Goal: Transaction & Acquisition: Purchase product/service

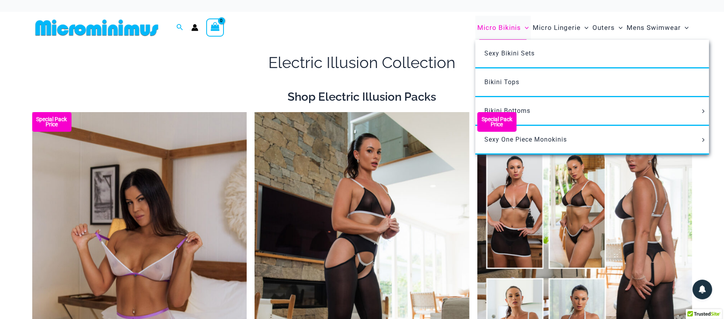
click at [508, 31] on span "Micro Bikinis" at bounding box center [499, 28] width 44 height 20
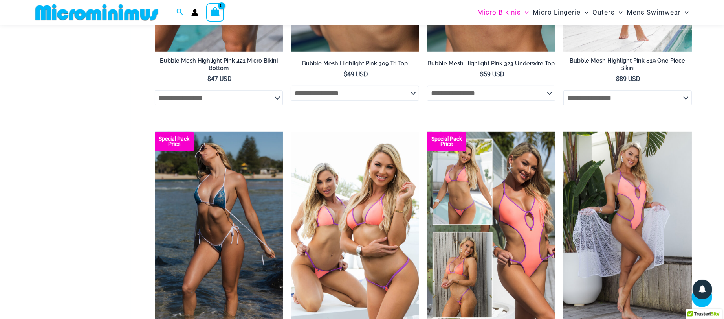
scroll to position [1181, 0]
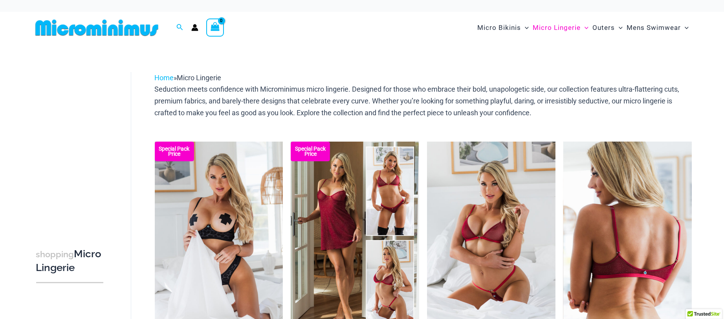
click at [591, 250] on img at bounding box center [627, 237] width 128 height 192
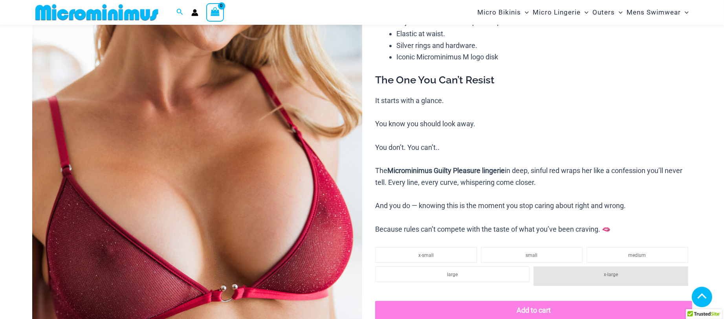
scroll to position [205, 0]
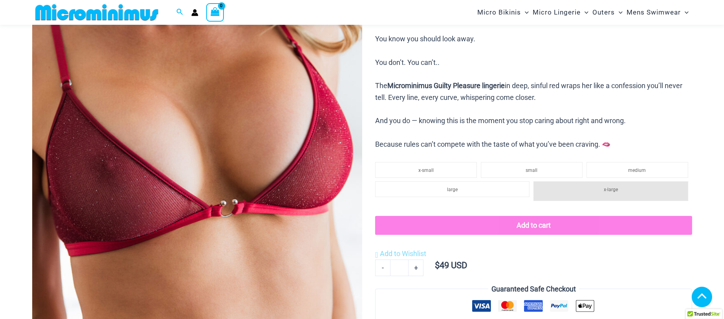
click at [134, 188] on img at bounding box center [197, 113] width 330 height 495
click at [134, 188] on div at bounding box center [362, 159] width 724 height 319
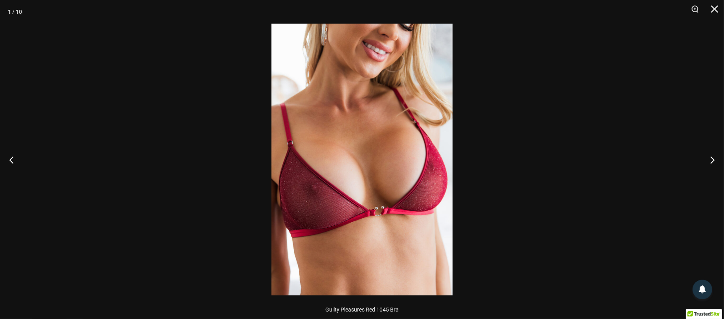
click at [284, 186] on img at bounding box center [361, 159] width 181 height 271
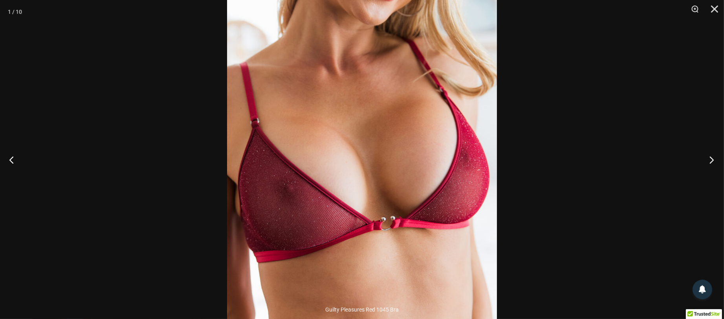
click at [714, 158] on button "Next" at bounding box center [709, 159] width 29 height 39
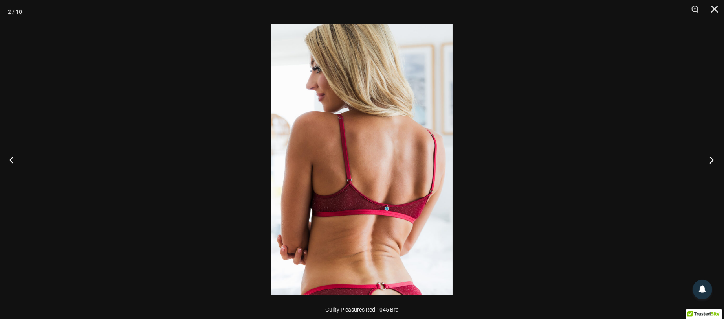
click at [714, 157] on button "Next" at bounding box center [709, 159] width 29 height 39
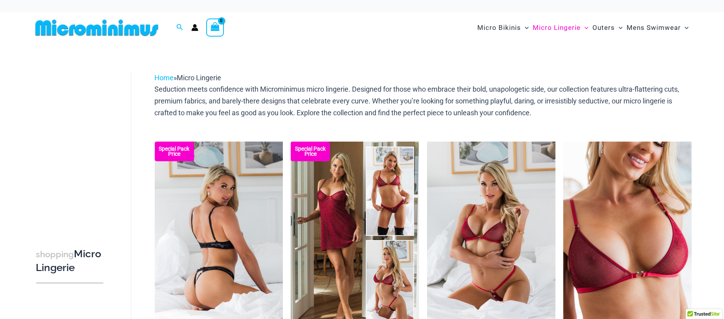
click at [230, 229] on img at bounding box center [219, 237] width 128 height 192
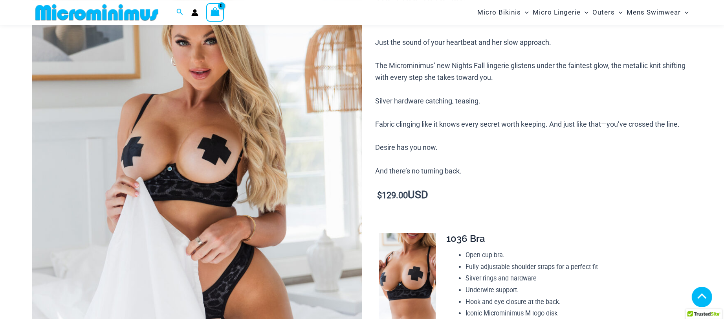
scroll to position [163, 0]
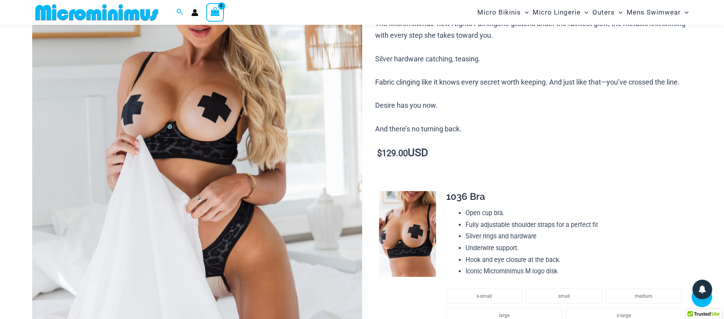
click at [186, 85] on img at bounding box center [197, 155] width 330 height 495
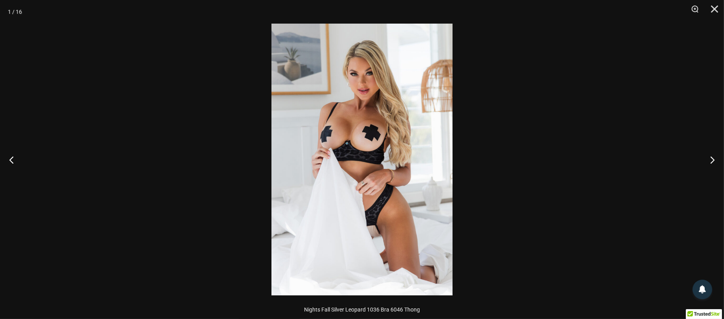
click at [363, 121] on img at bounding box center [361, 159] width 181 height 271
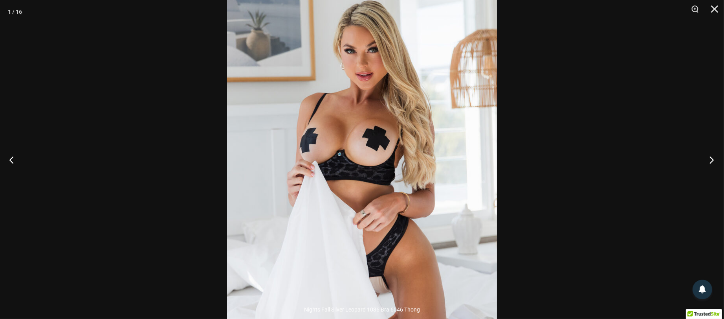
click at [711, 158] on button "Next" at bounding box center [709, 159] width 29 height 39
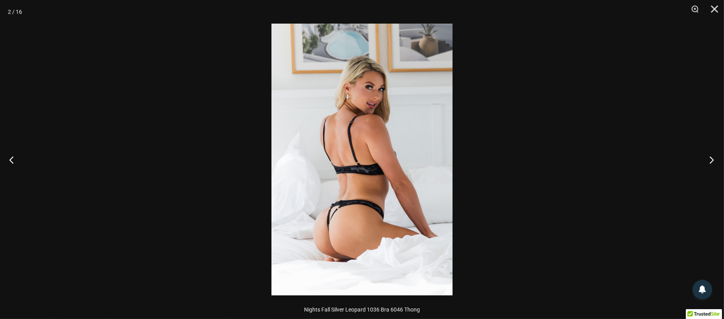
click at [711, 158] on button "Next" at bounding box center [709, 159] width 29 height 39
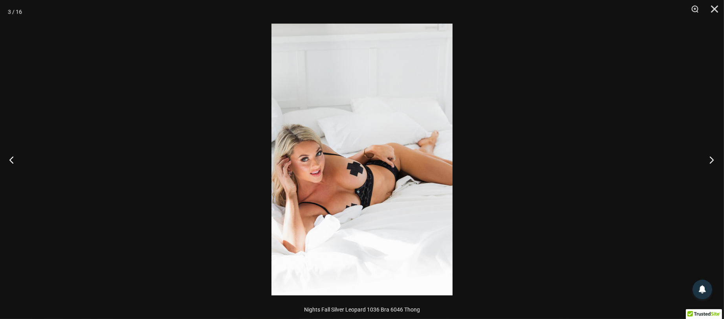
click at [711, 158] on button "Next" at bounding box center [709, 159] width 29 height 39
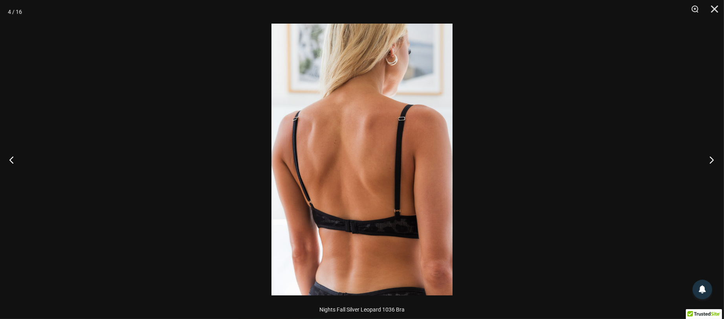
click at [711, 158] on button "Next" at bounding box center [709, 159] width 29 height 39
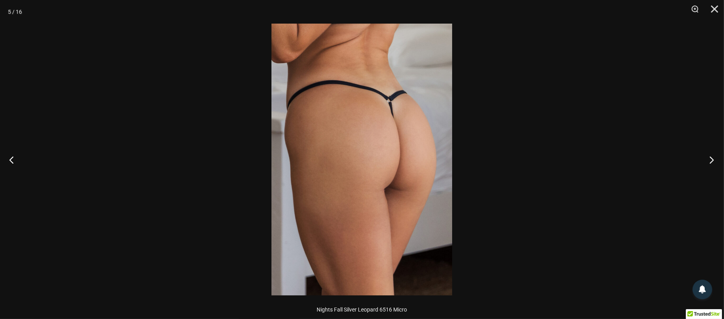
click at [711, 158] on button "Next" at bounding box center [709, 159] width 29 height 39
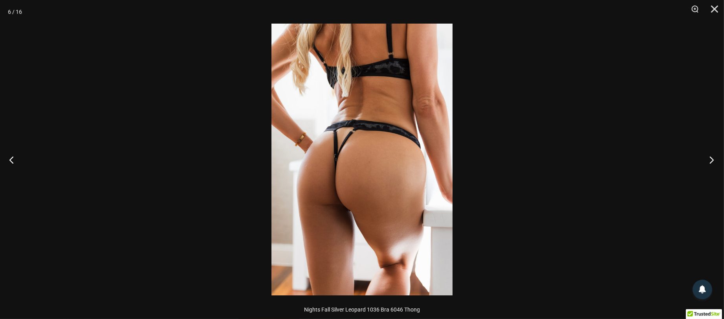
click at [711, 158] on button "Next" at bounding box center [709, 159] width 29 height 39
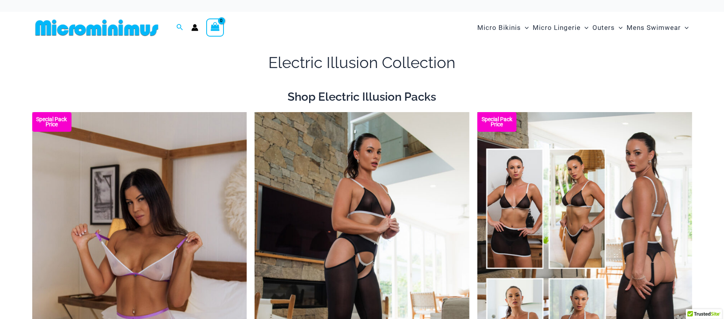
click at [111, 25] on img at bounding box center [96, 28] width 129 height 18
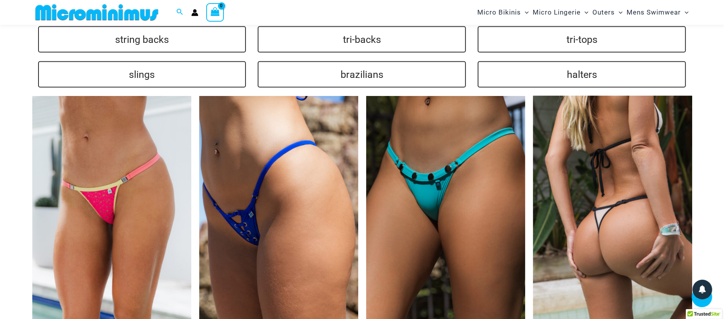
scroll to position [1690, 0]
click at [607, 148] on img at bounding box center [612, 215] width 159 height 239
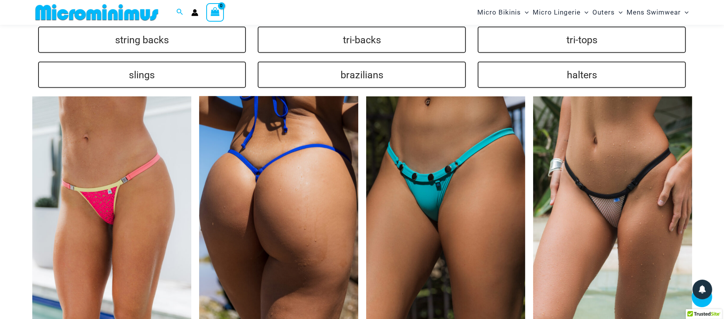
click at [326, 175] on img at bounding box center [278, 215] width 159 height 239
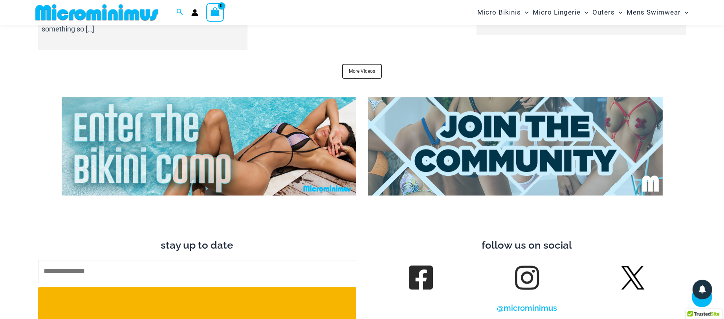
scroll to position [3005, 0]
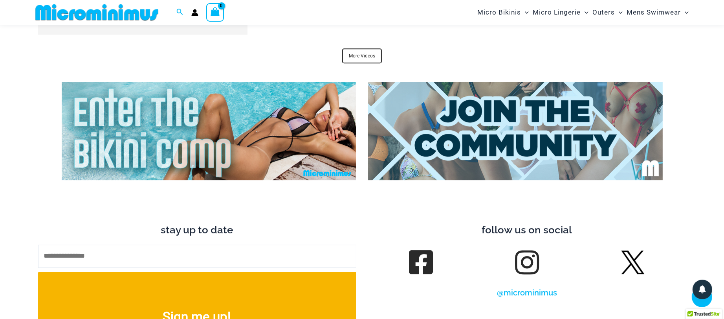
click at [285, 155] on img at bounding box center [209, 131] width 295 height 98
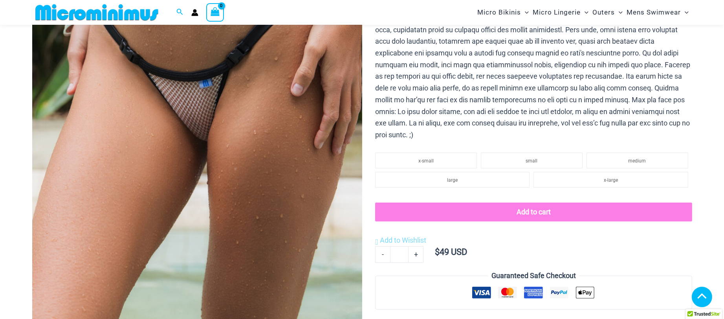
scroll to position [247, 0]
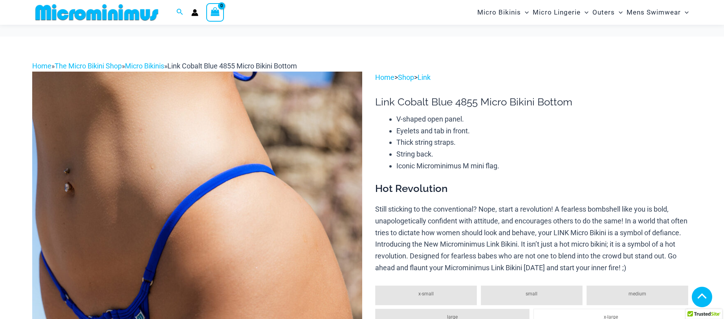
scroll to position [417, 0]
